Goal: Navigation & Orientation: Find specific page/section

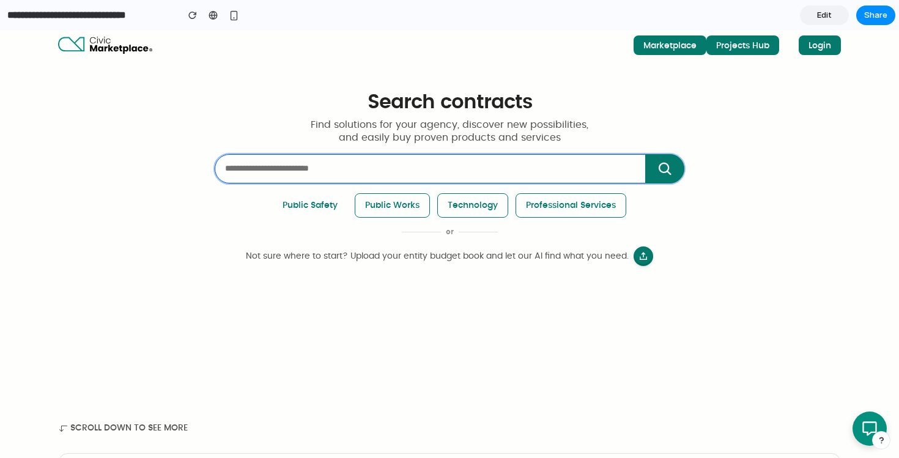
click at [251, 161] on input "search" at bounding box center [450, 168] width 470 height 29
click at [381, 126] on p "Find solutions for your agency, discover new possibilities, and easily buy prov…" at bounding box center [450, 132] width 470 height 26
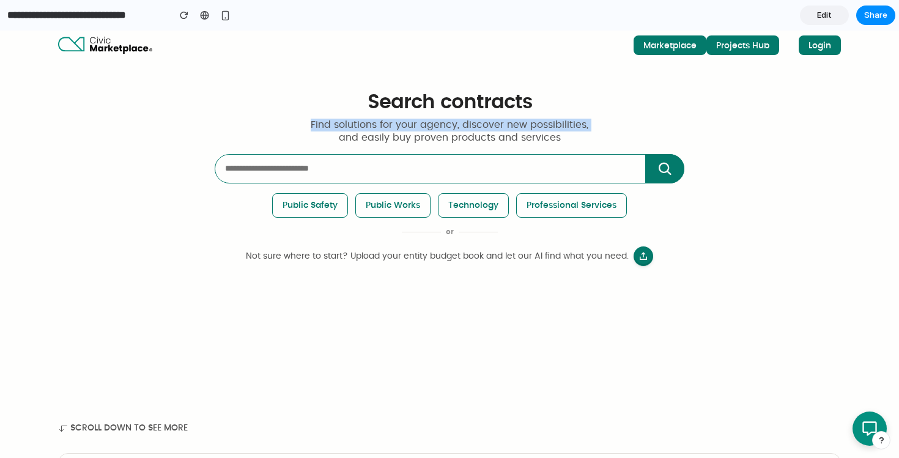
click at [381, 126] on p "Find solutions for your agency, discover new possibilities, and easily buy prov…" at bounding box center [450, 132] width 470 height 26
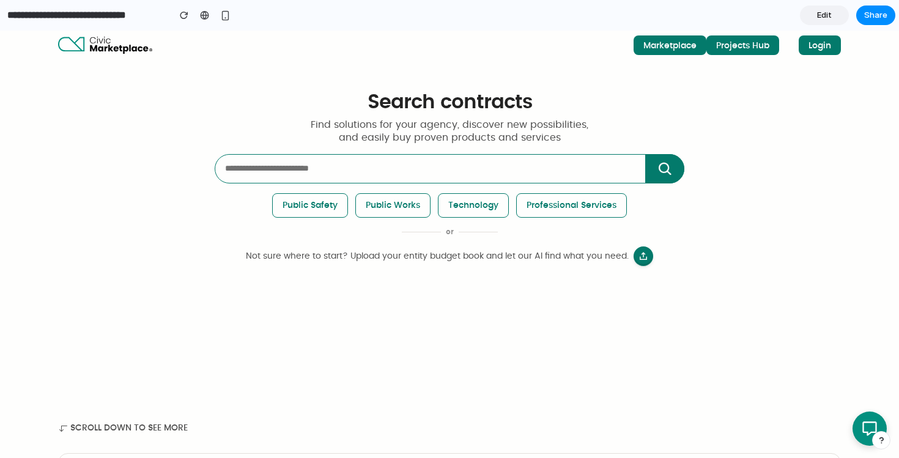
click at [388, 133] on p "Find solutions for your agency, discover new possibilities, and easily buy prov…" at bounding box center [450, 132] width 470 height 26
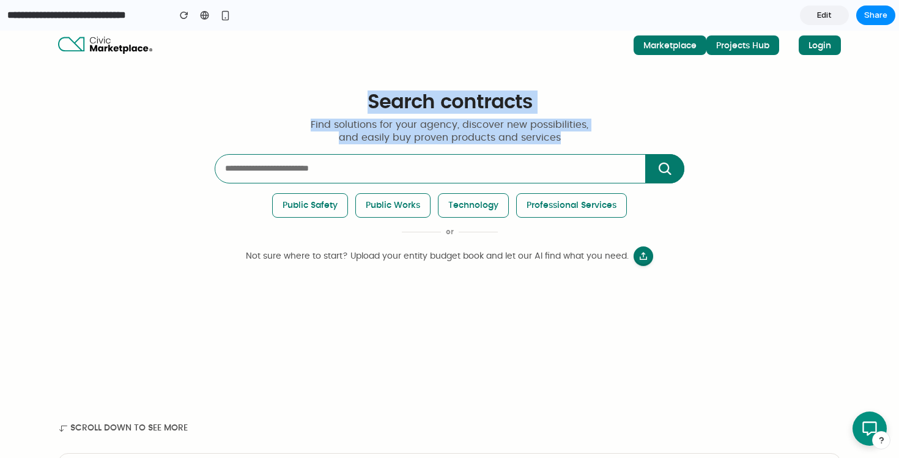
drag, startPoint x: 566, startPoint y: 139, endPoint x: 343, endPoint y: 98, distance: 227.6
click at [343, 98] on div "Search contracts Find solutions for your agency, discover new possibilities, an…" at bounding box center [450, 179] width 470 height 176
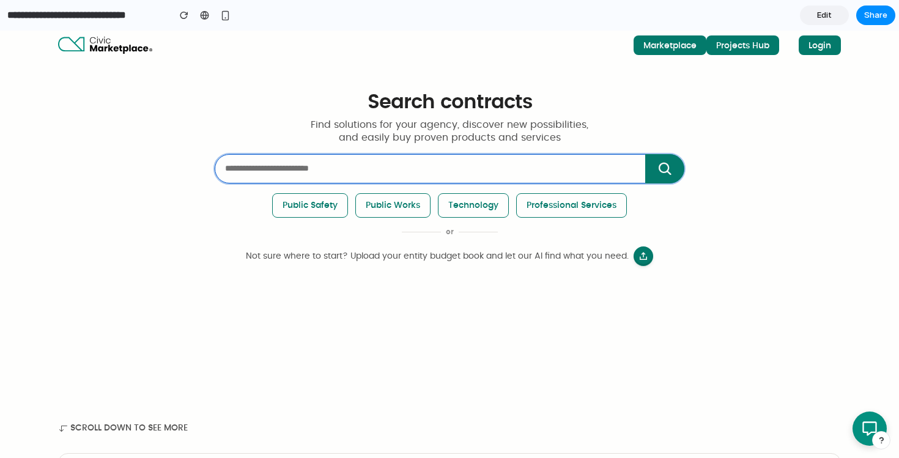
click at [345, 155] on input "search" at bounding box center [450, 168] width 470 height 29
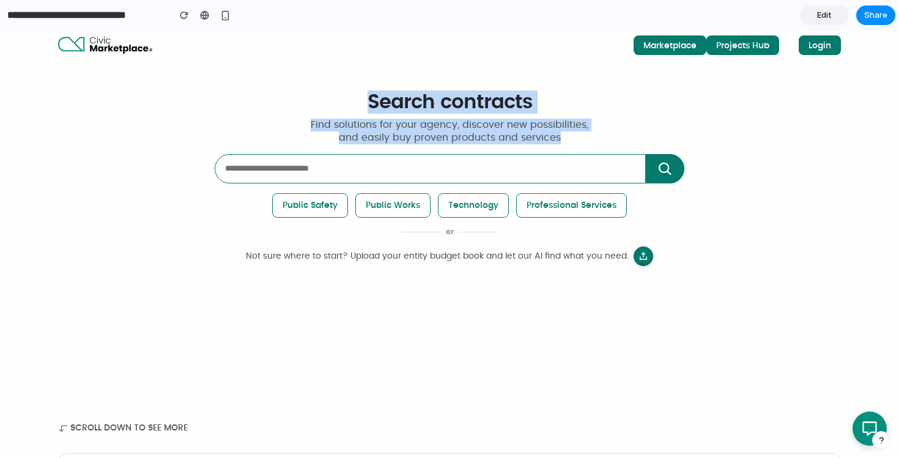
drag, startPoint x: 568, startPoint y: 143, endPoint x: 316, endPoint y: 94, distance: 257.4
click at [316, 94] on div "Search contracts Find solutions for your agency, discover new possibilities, an…" at bounding box center [450, 179] width 470 height 176
click at [482, 134] on p "Find solutions for your agency, discover new possibilities, and easily buy prov…" at bounding box center [450, 132] width 470 height 26
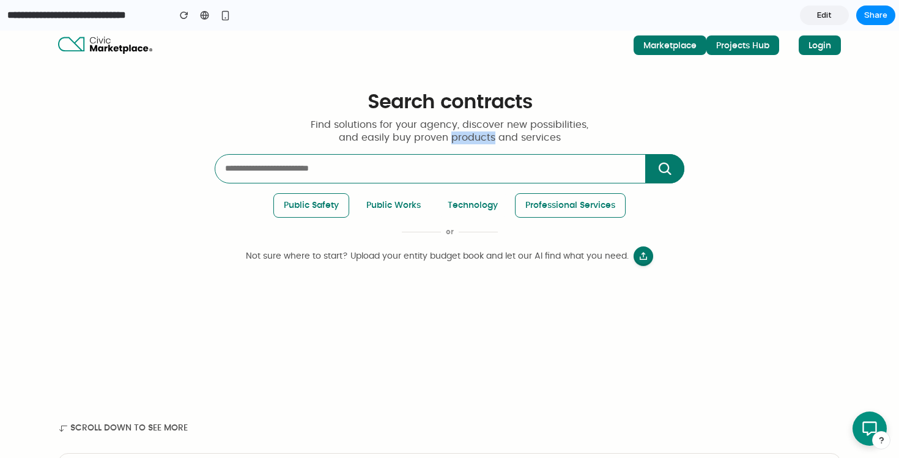
click at [482, 134] on p "Find solutions for your agency, discover new possibilities, and easily buy prov…" at bounding box center [450, 132] width 470 height 26
click at [237, 224] on div "Search contracts Find solutions for your agency, discover new possibilities, an…" at bounding box center [450, 179] width 470 height 176
